Goal: Entertainment & Leisure: Consume media (video, audio)

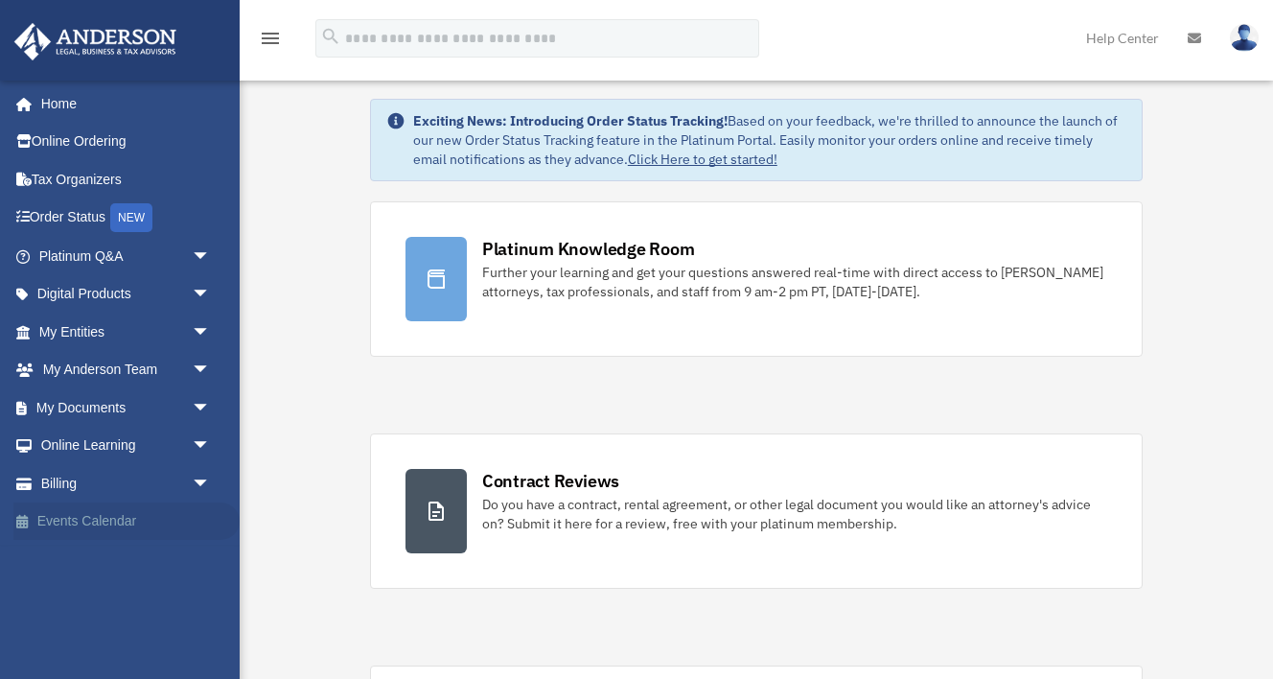
scroll to position [32, 0]
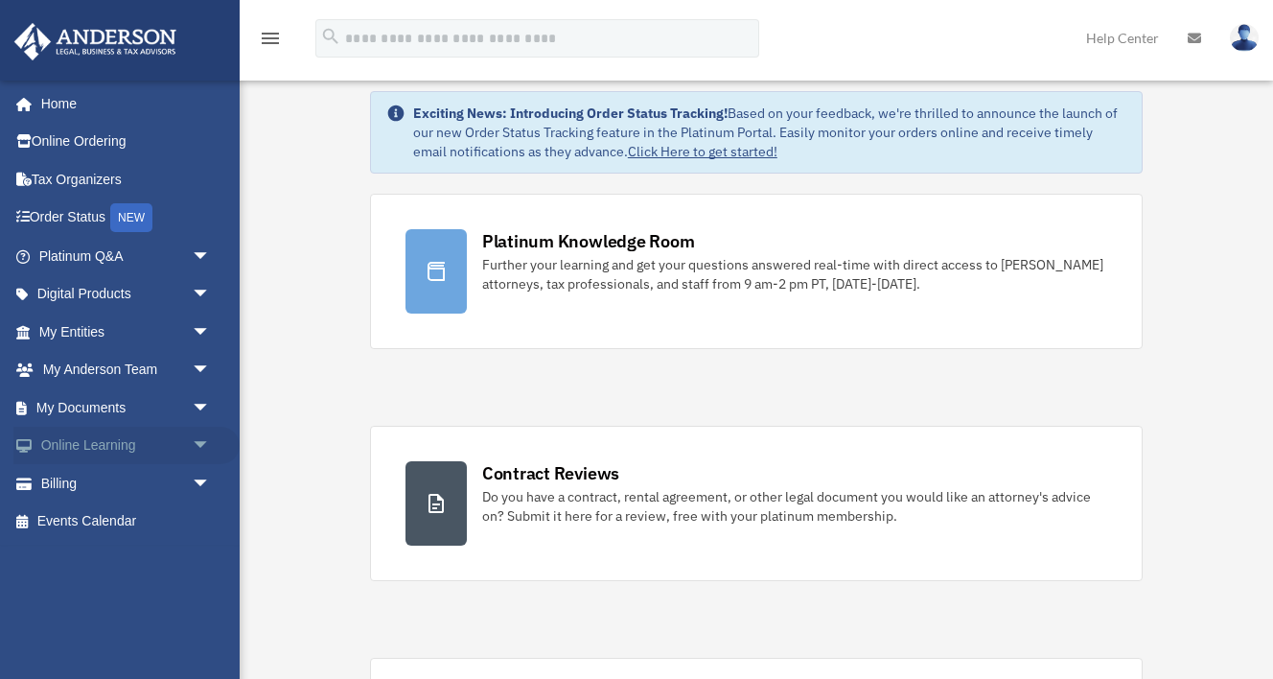
click at [199, 437] on span "arrow_drop_down" at bounding box center [211, 446] width 38 height 39
click at [98, 484] on link "Courses" at bounding box center [133, 483] width 213 height 38
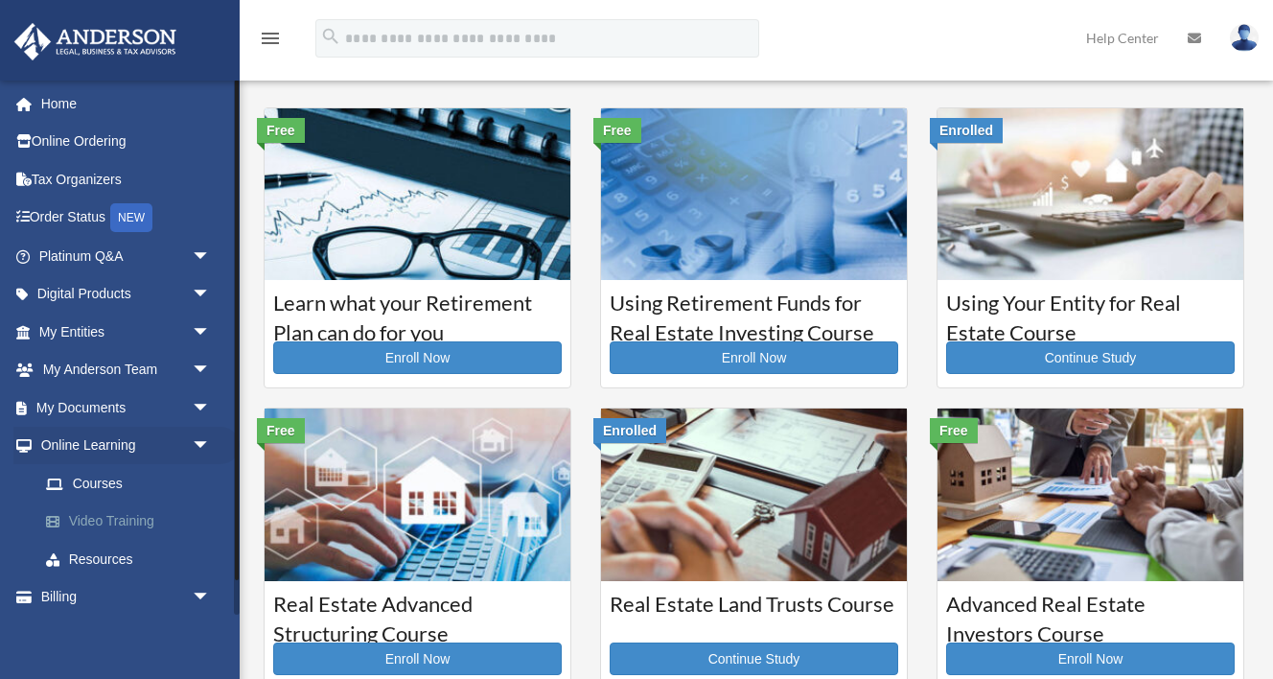
click at [92, 518] on link "Video Training" at bounding box center [133, 521] width 213 height 38
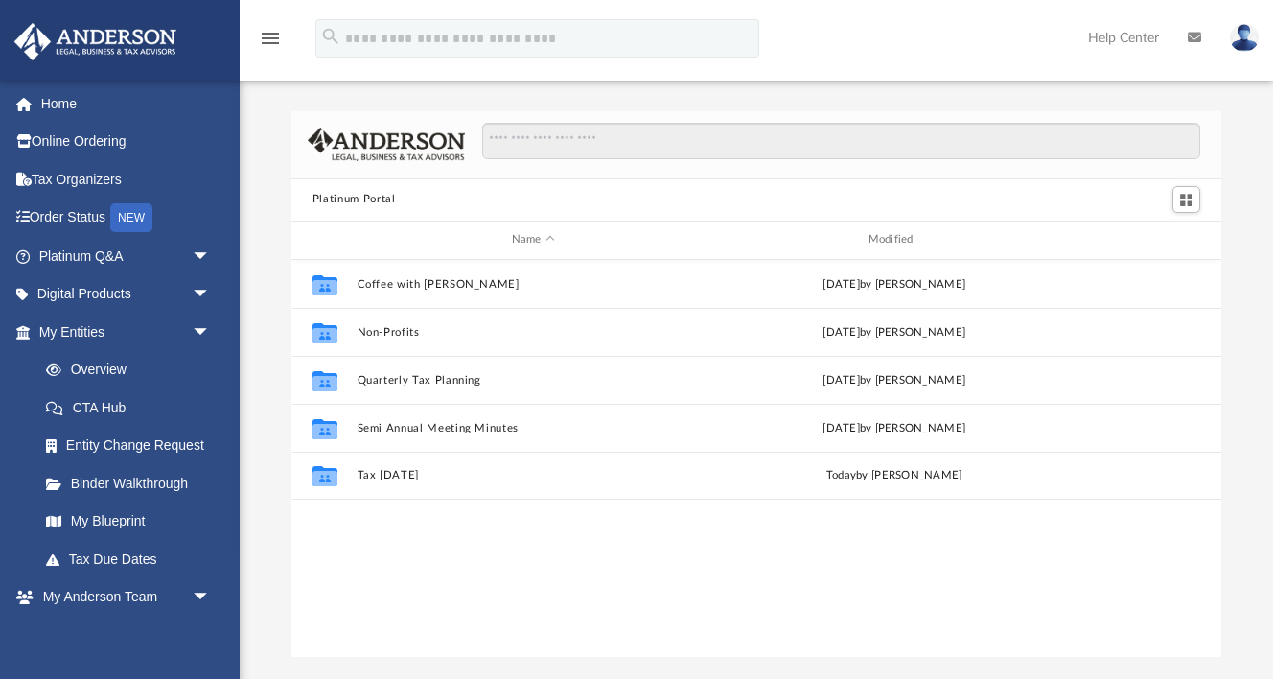
scroll to position [436, 930]
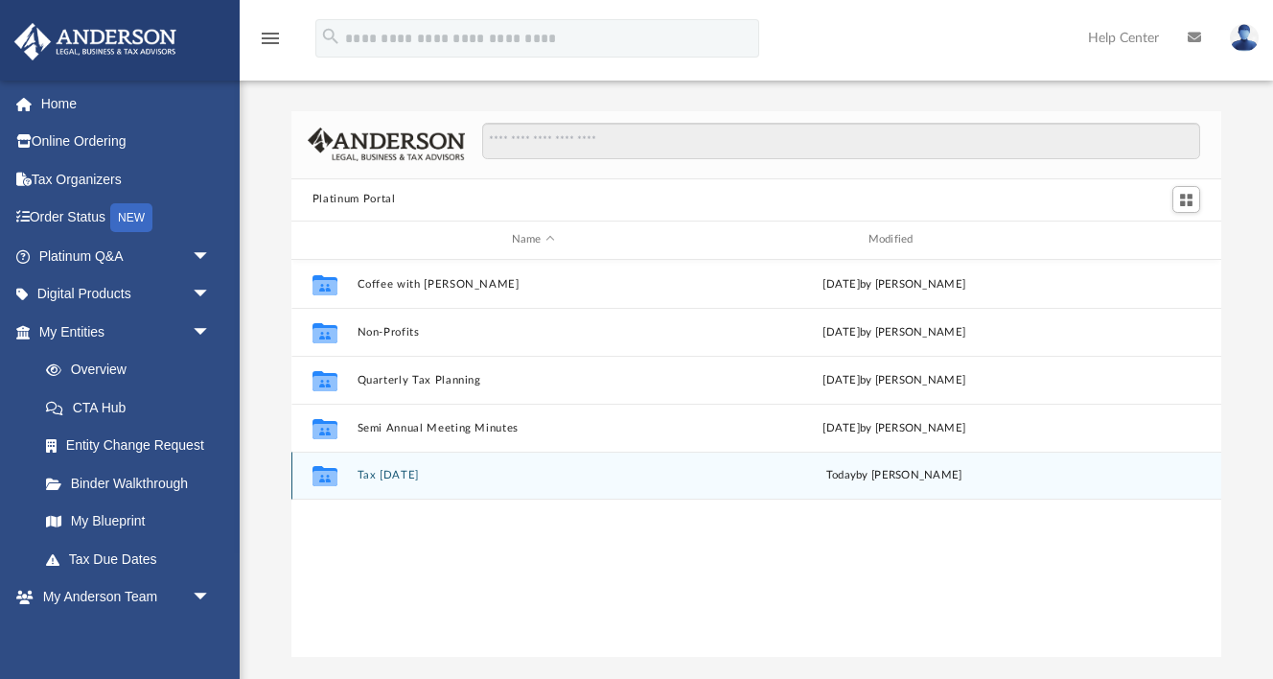
click at [387, 477] on button "Tax [DATE]" at bounding box center [533, 475] width 353 height 12
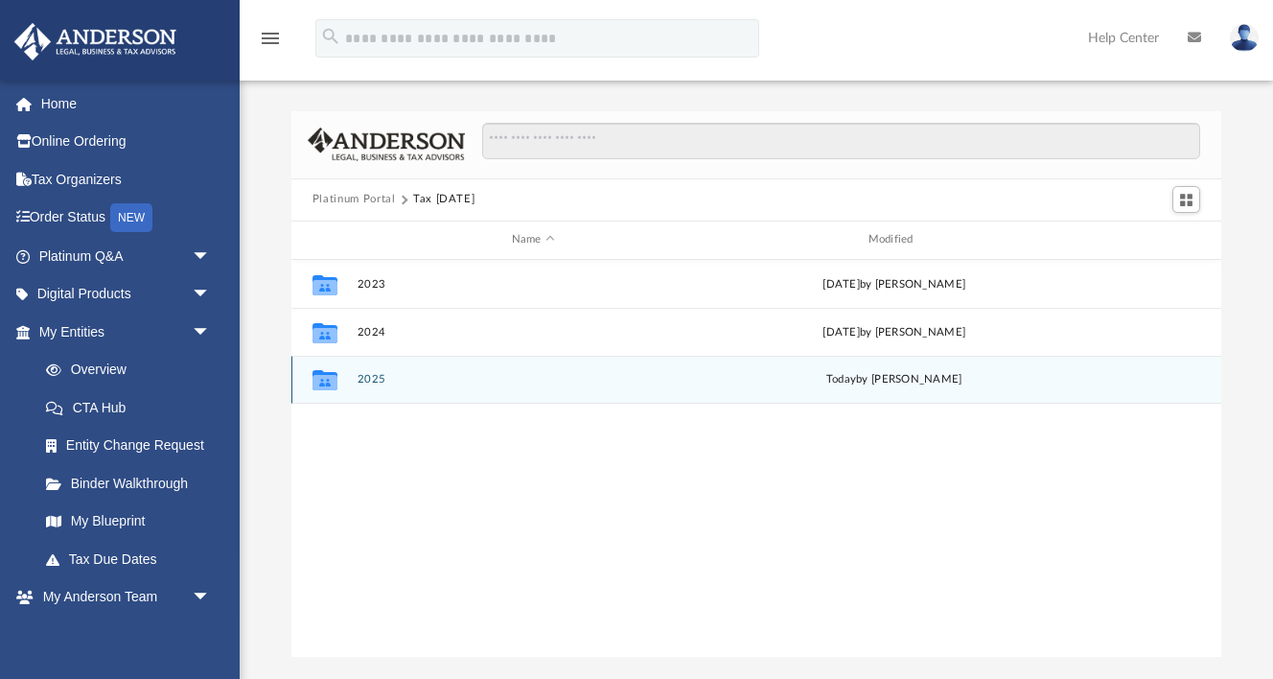
click at [363, 386] on div "Collaborated Folder 2025 [DATE] by [PERSON_NAME]" at bounding box center [756, 380] width 930 height 48
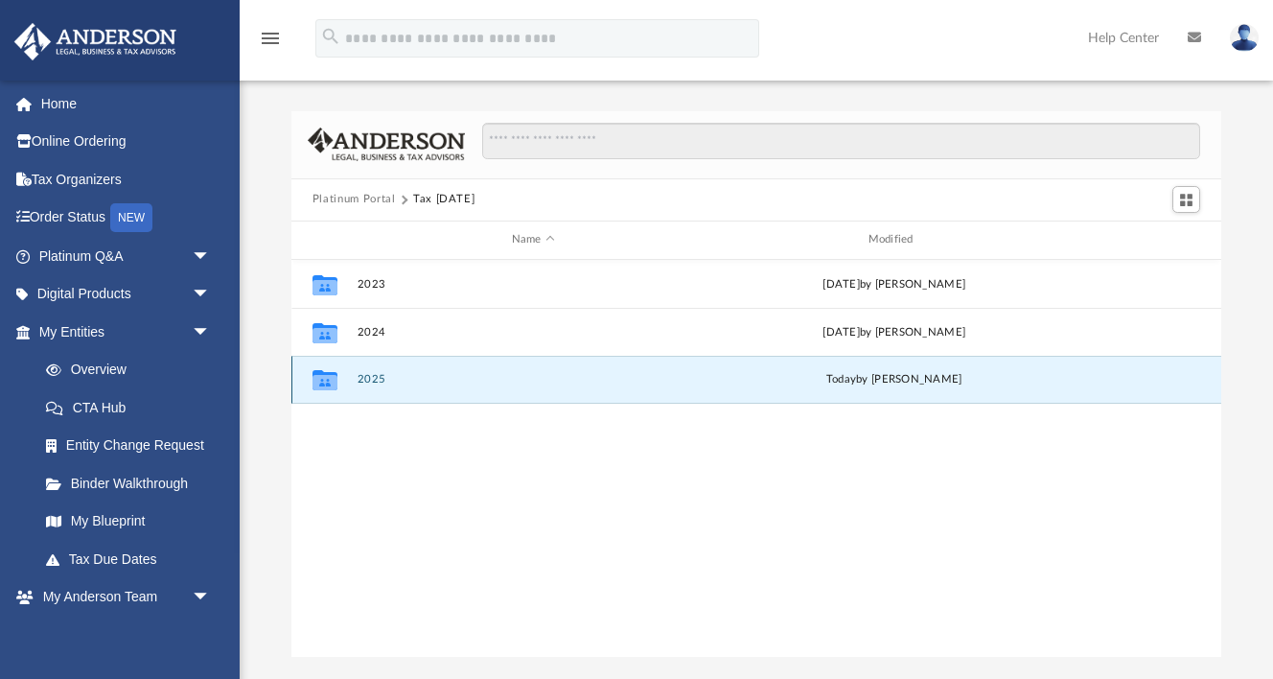
click at [365, 378] on button "2025" at bounding box center [533, 379] width 353 height 12
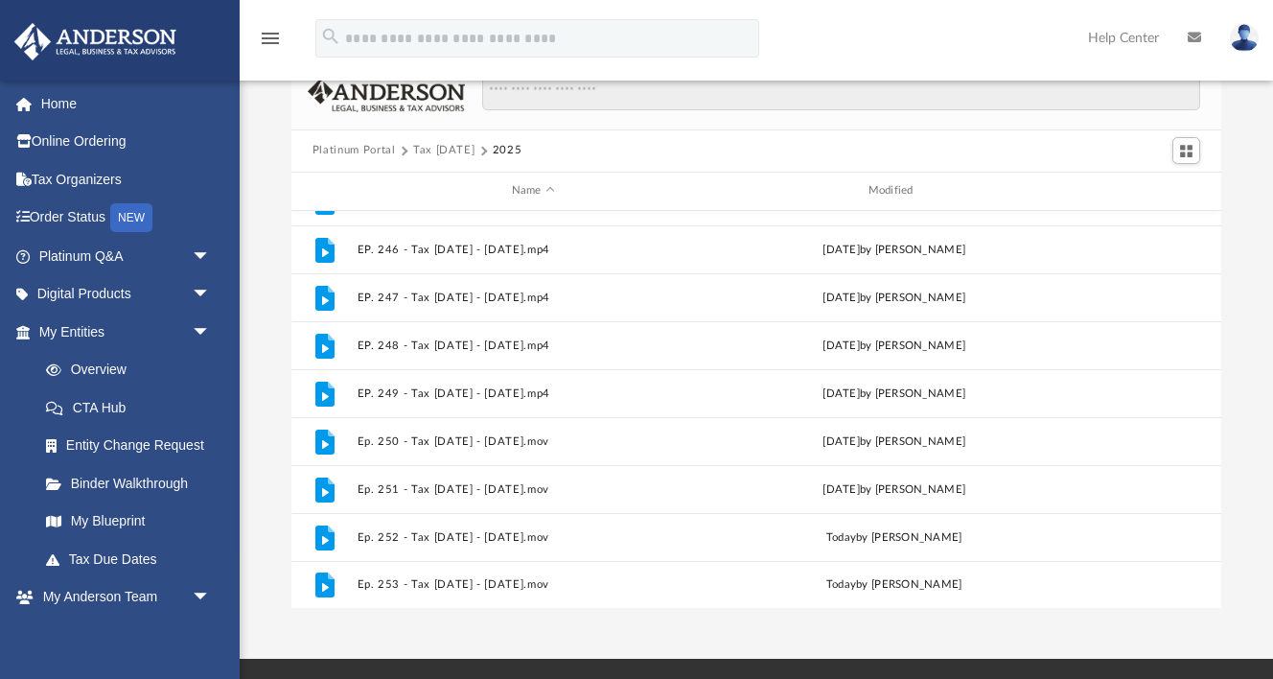
scroll to position [87, 0]
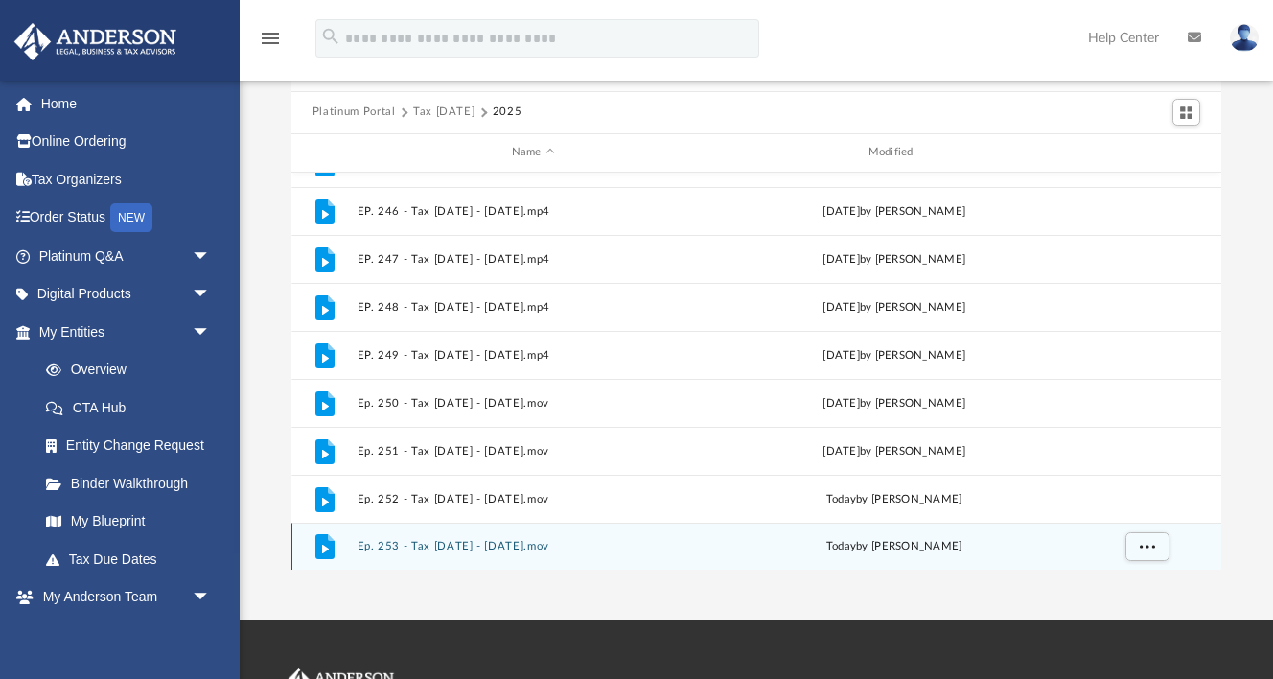
click at [483, 546] on button "Ep. 253 - Tax Tuesday - September 23rd, 2025.mov" at bounding box center [533, 546] width 353 height 12
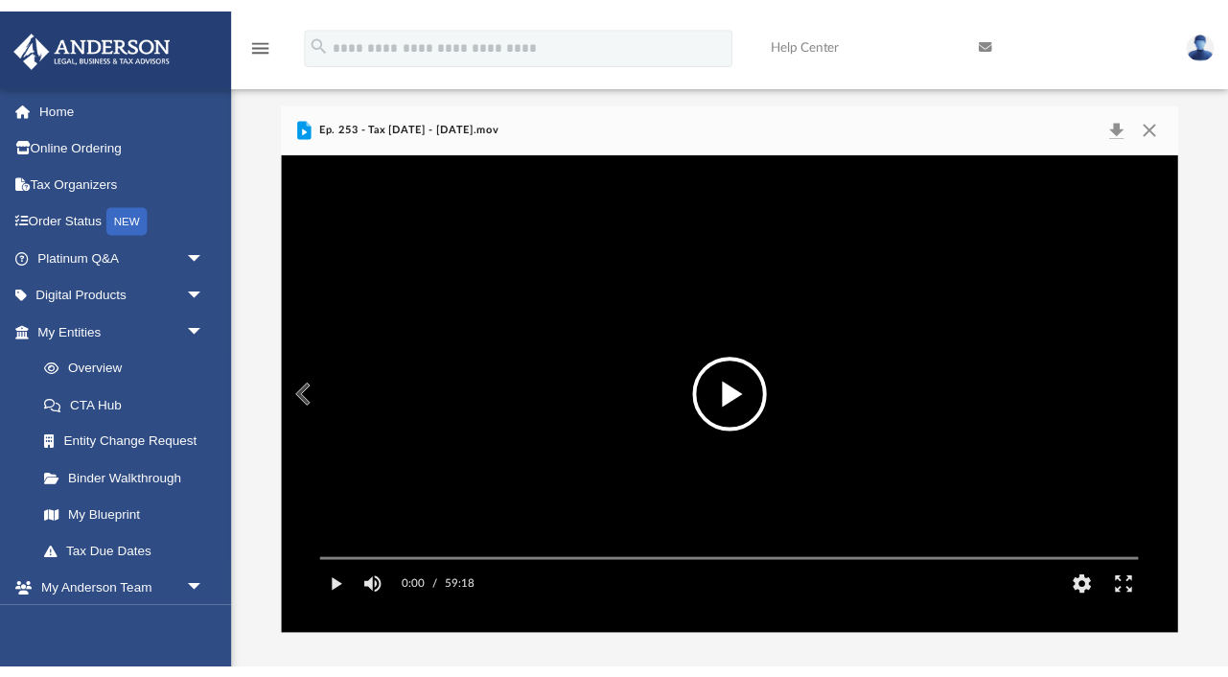
scroll to position [12, 0]
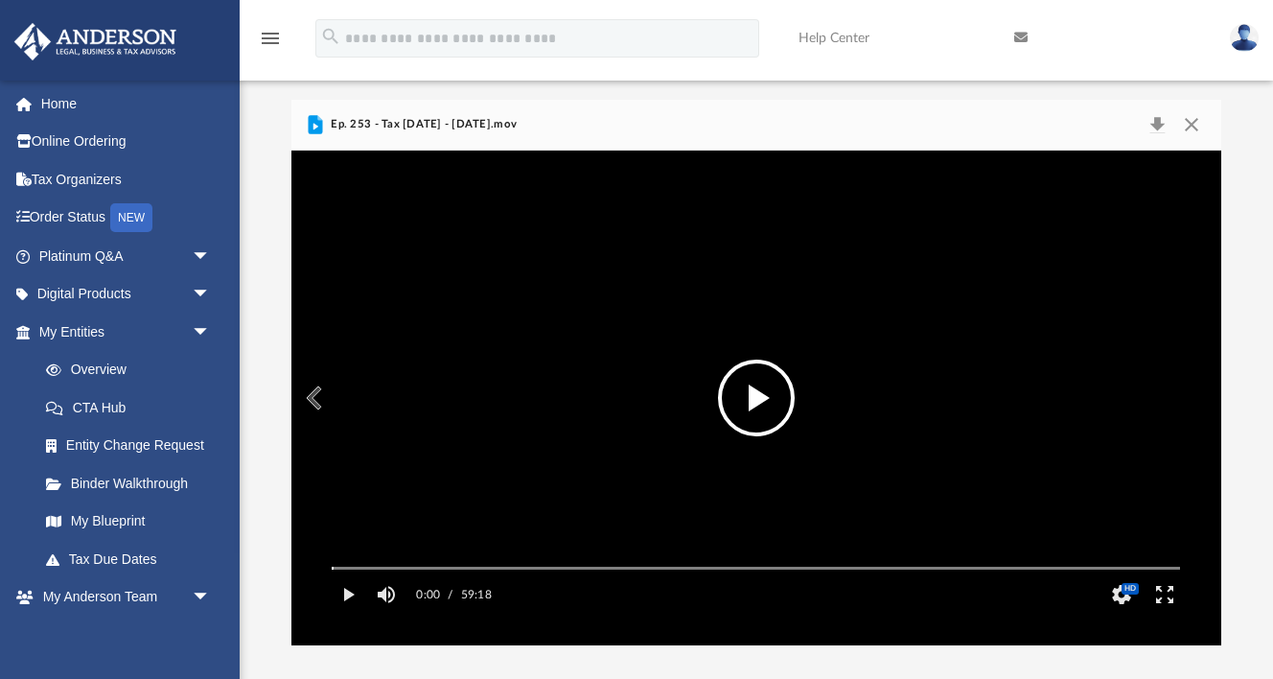
click at [760, 399] on button "File preview" at bounding box center [756, 398] width 77 height 77
click at [348, 614] on button "Pause" at bounding box center [347, 594] width 43 height 38
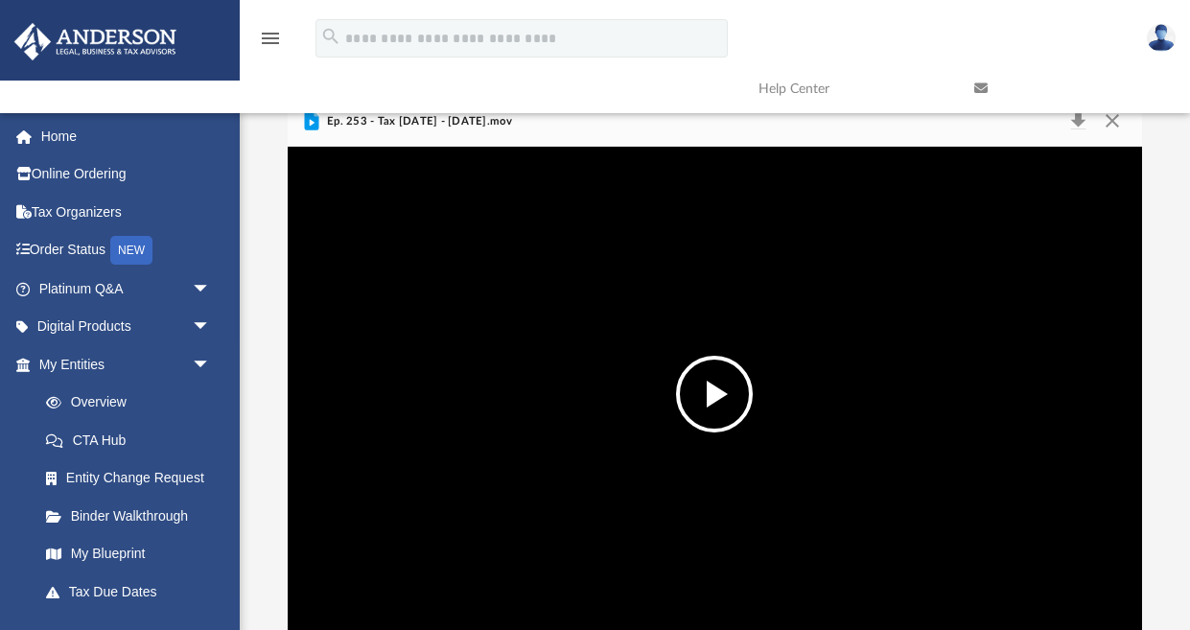
scroll to position [436, 855]
